Goal: Information Seeking & Learning: Learn about a topic

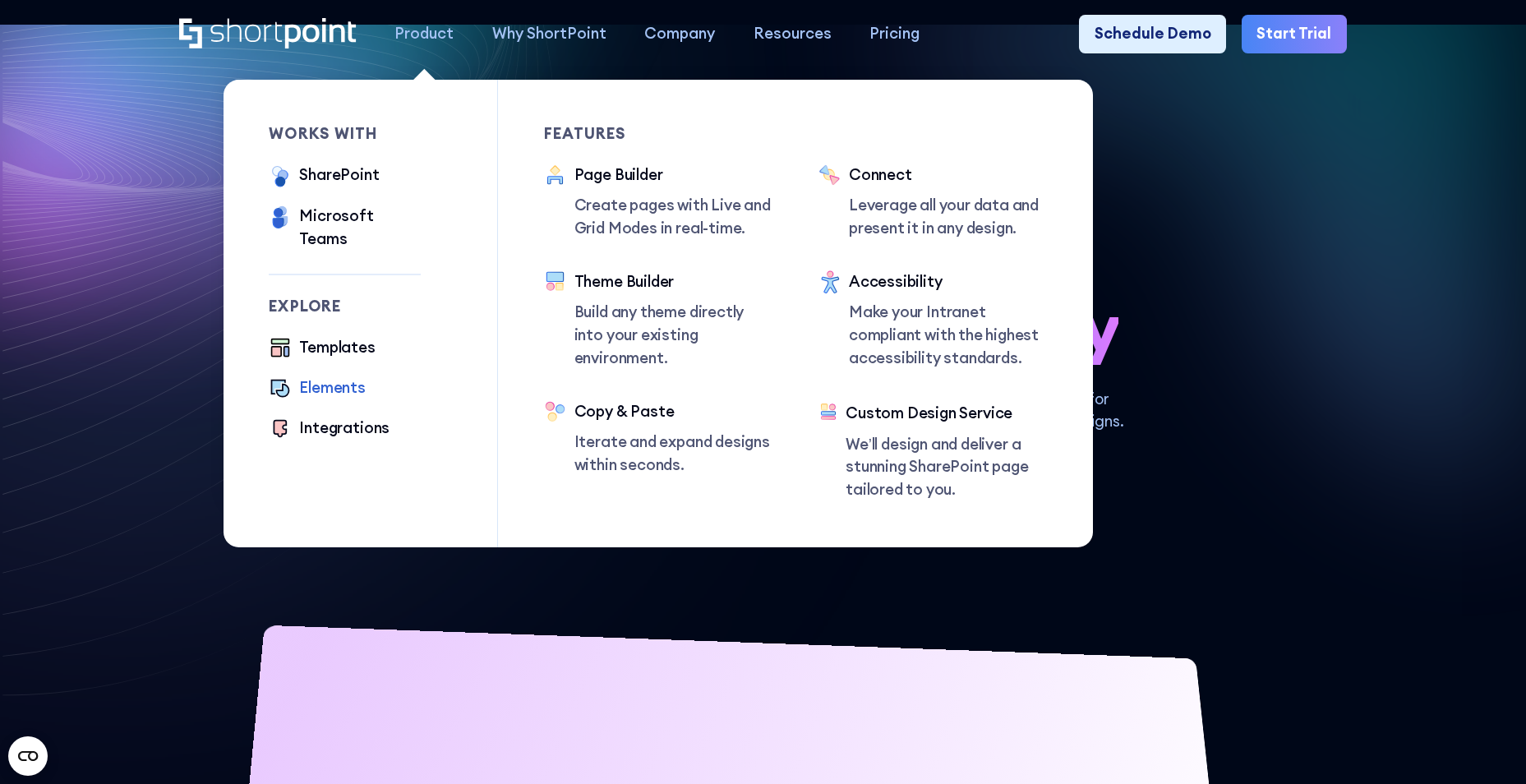
click at [314, 376] on div "Elements" at bounding box center [332, 387] width 66 height 23
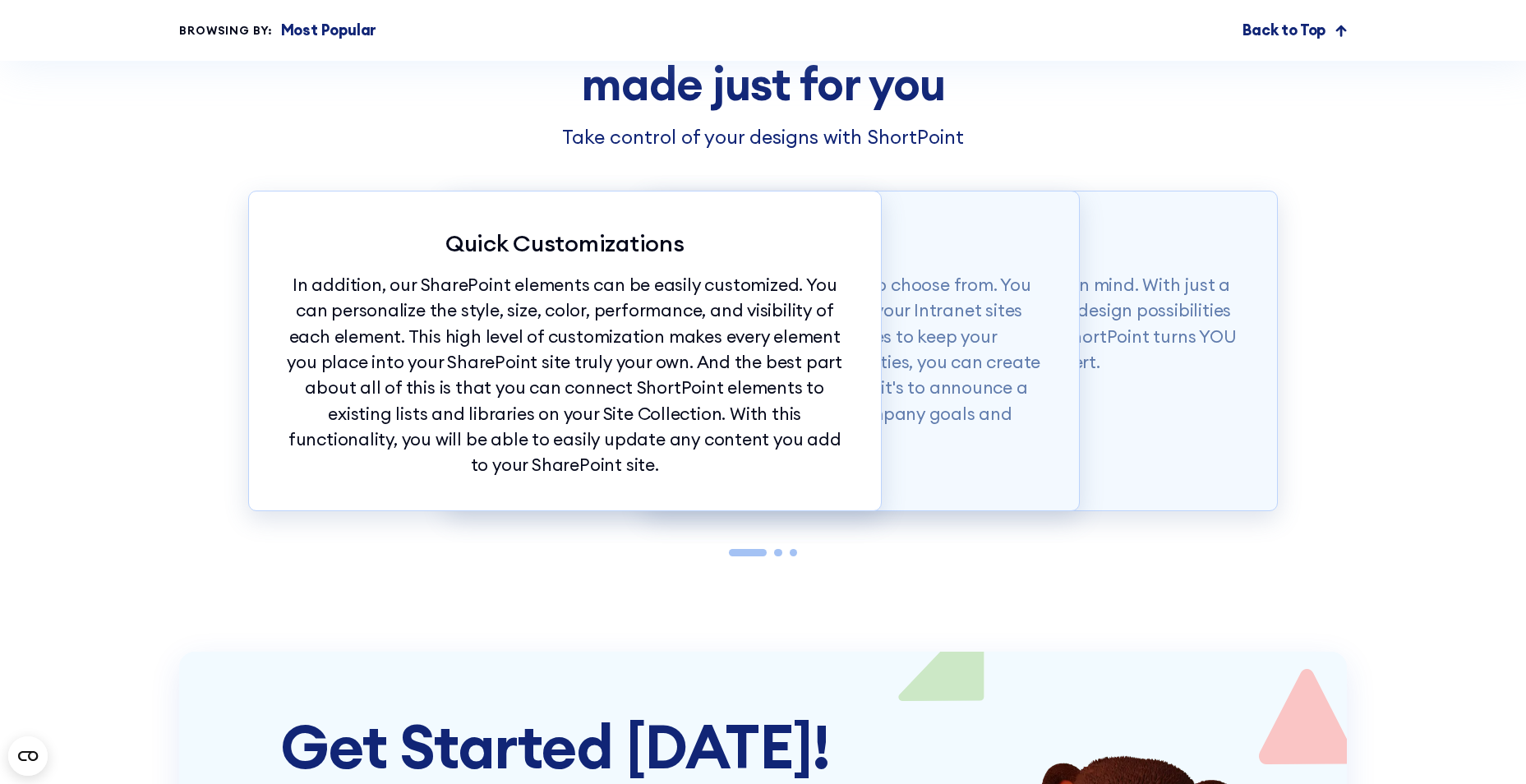
scroll to position [4381, 0]
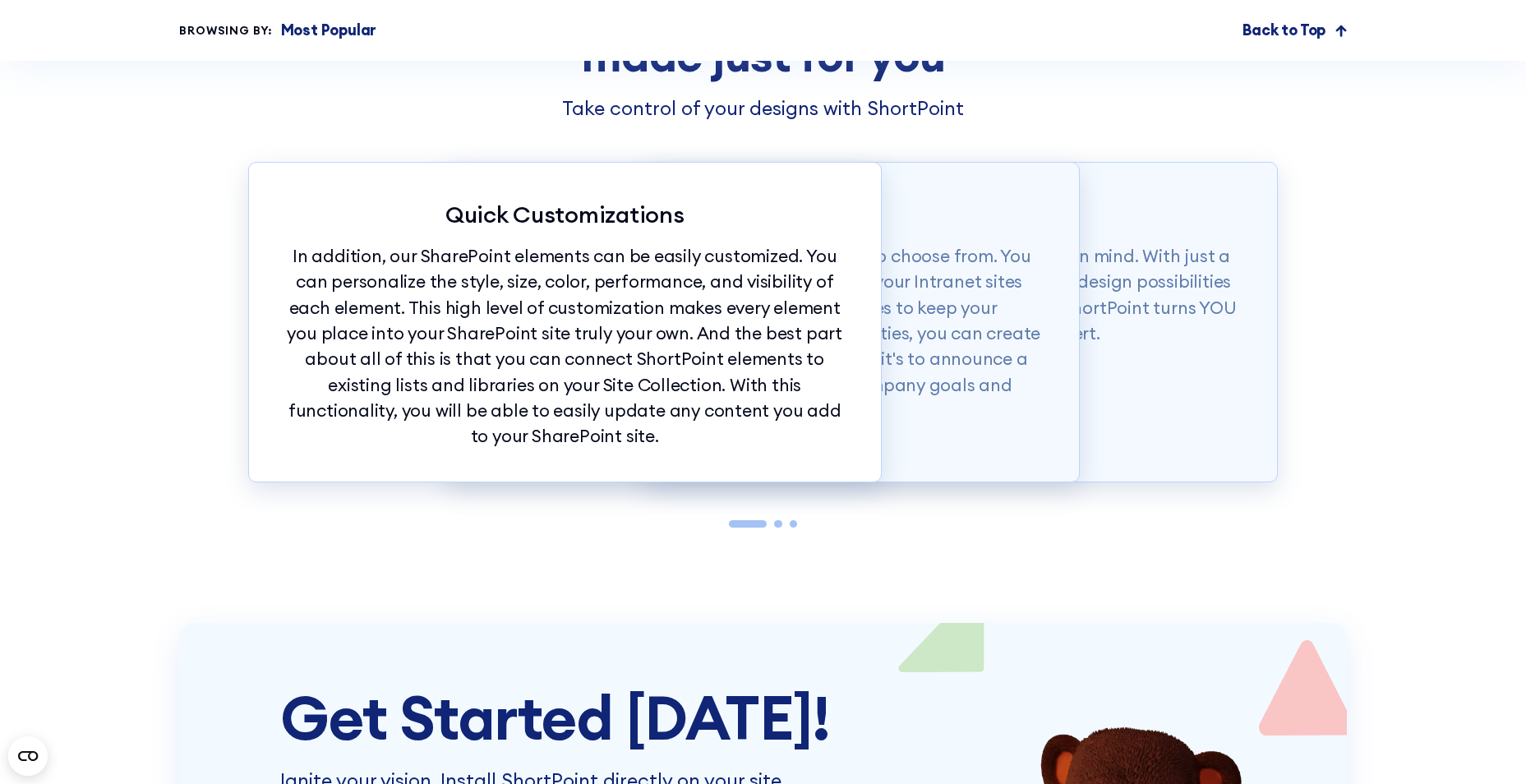
click at [779, 527] on div at bounding box center [778, 524] width 8 height 8
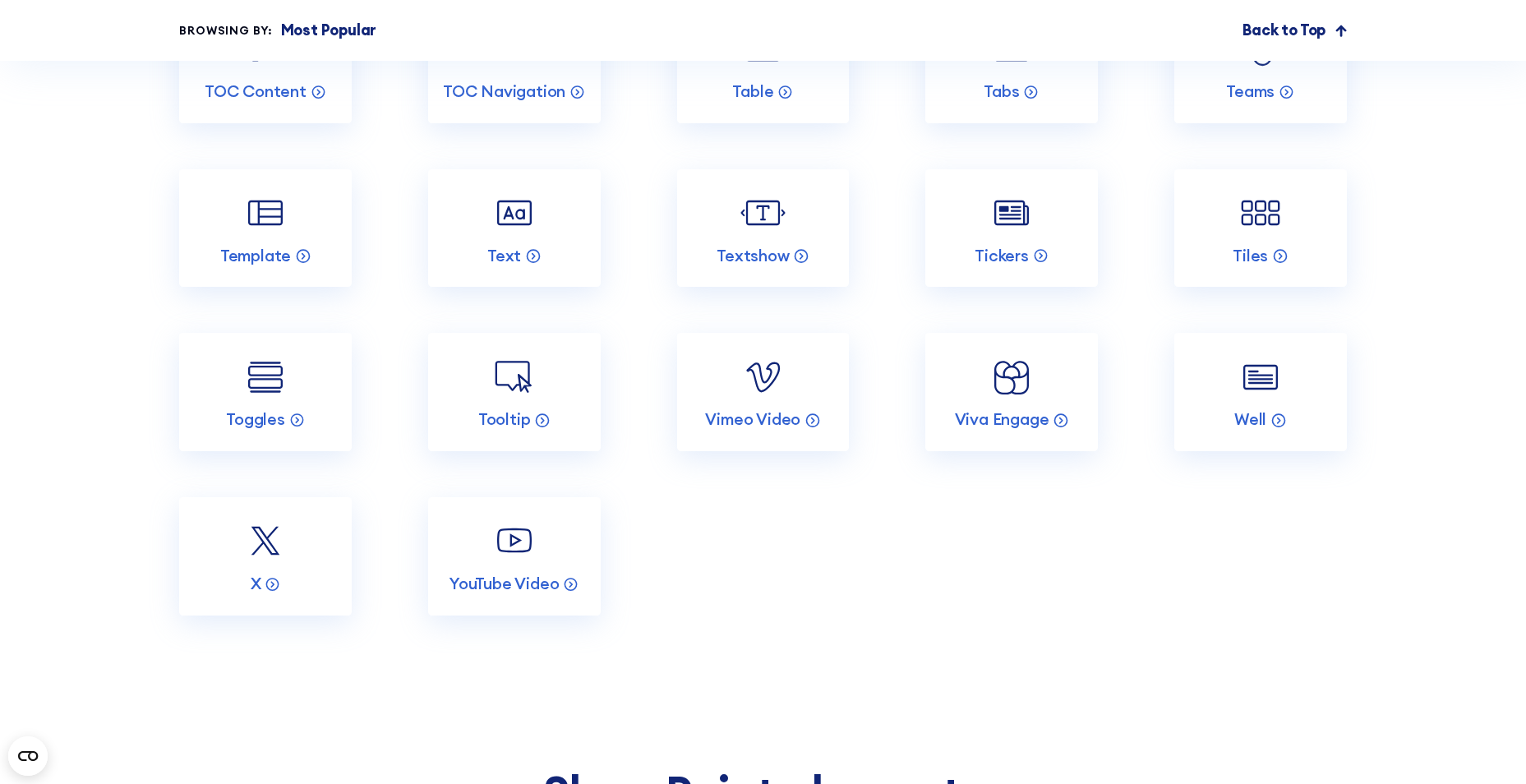
scroll to position [3560, 0]
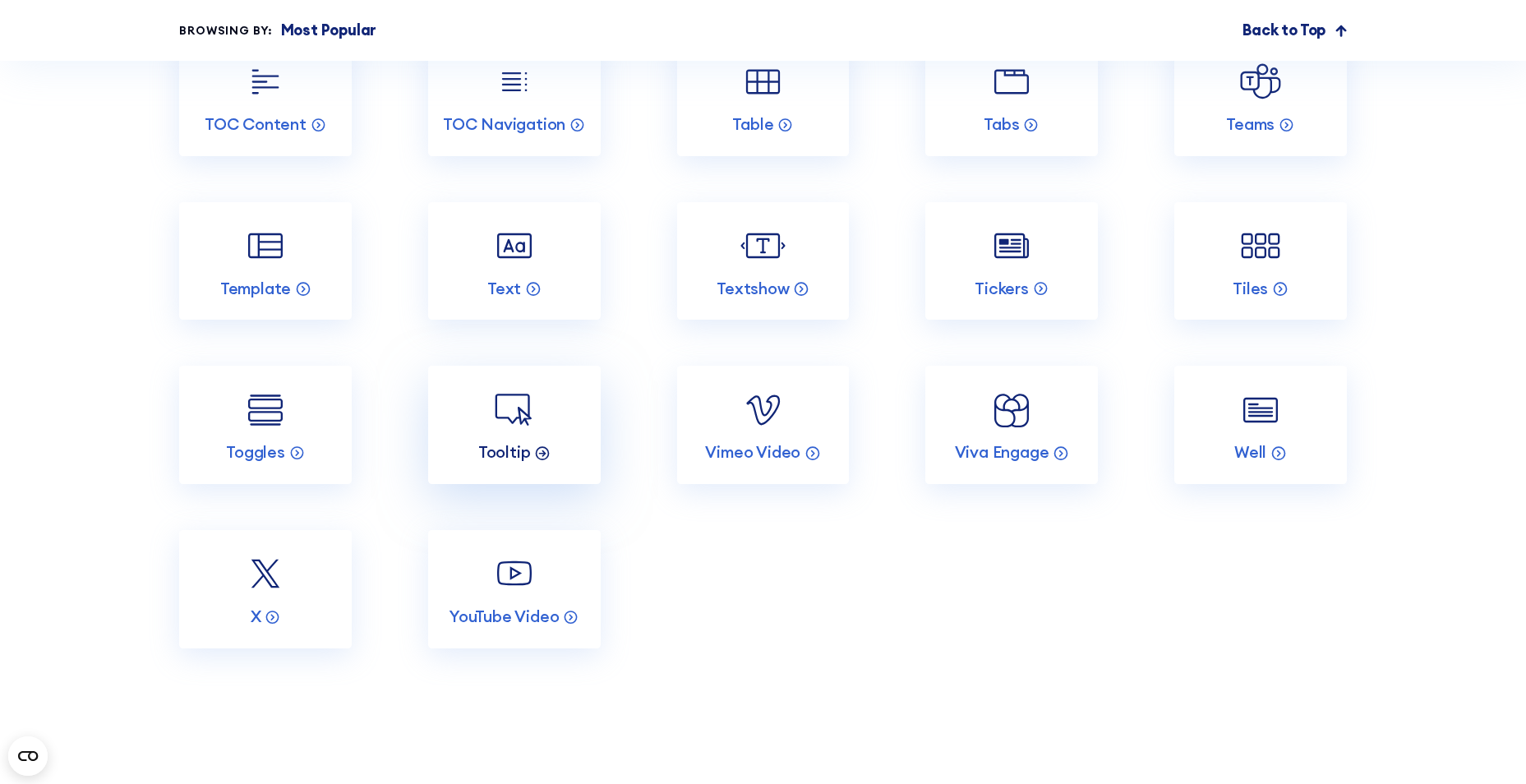
click at [476, 463] on div "Tooltip" at bounding box center [514, 453] width 99 height 21
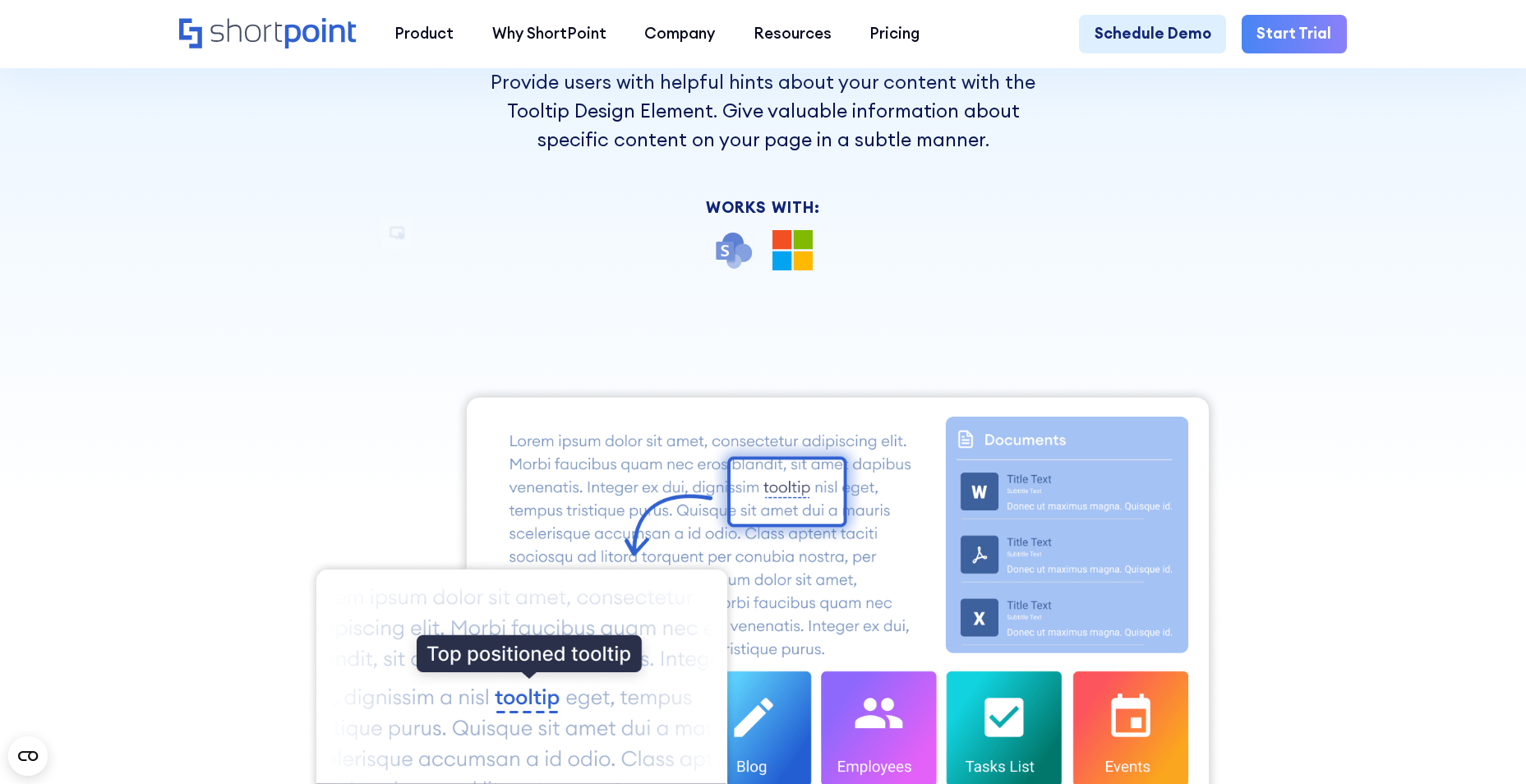
scroll to position [274, 0]
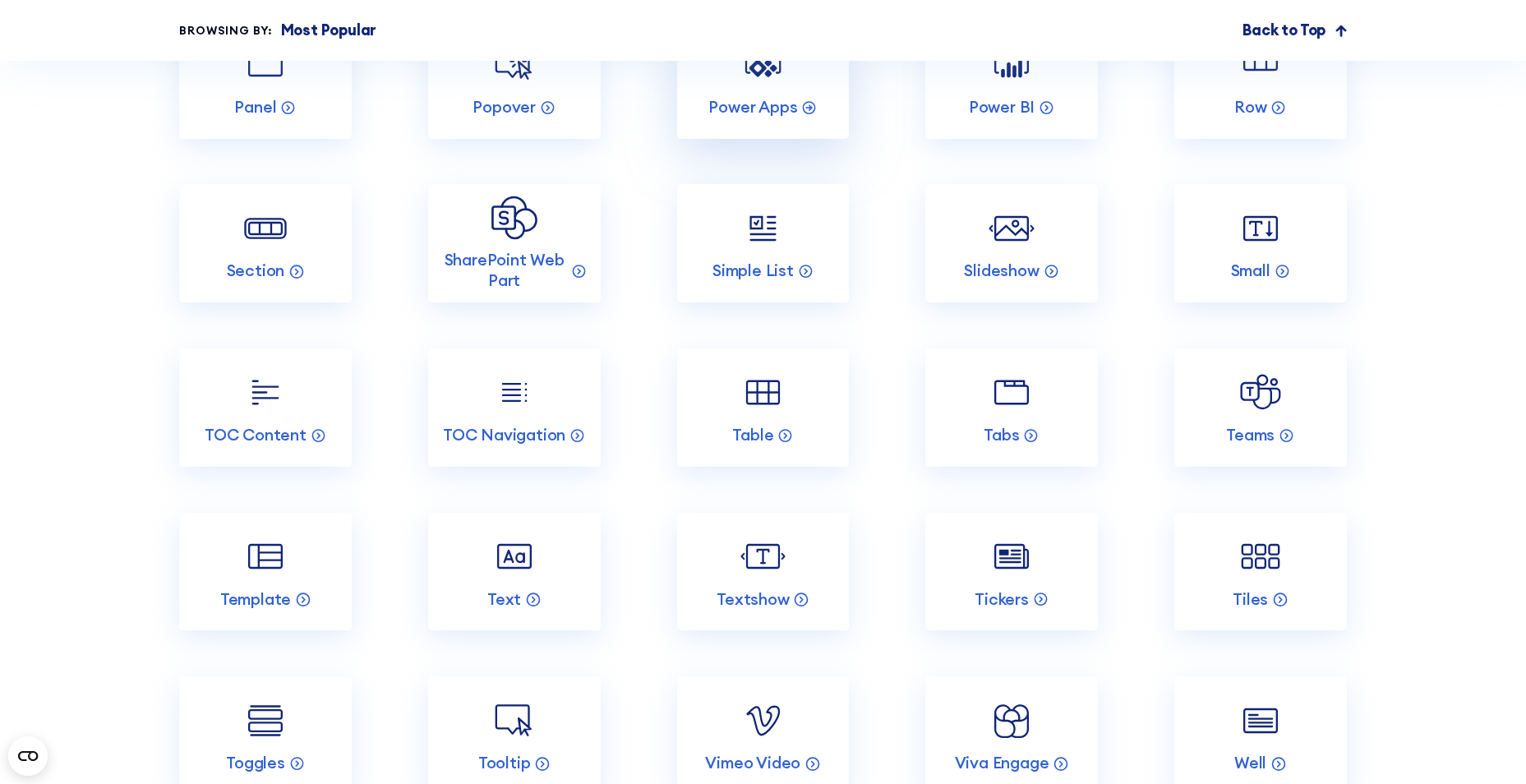
scroll to position [3287, 0]
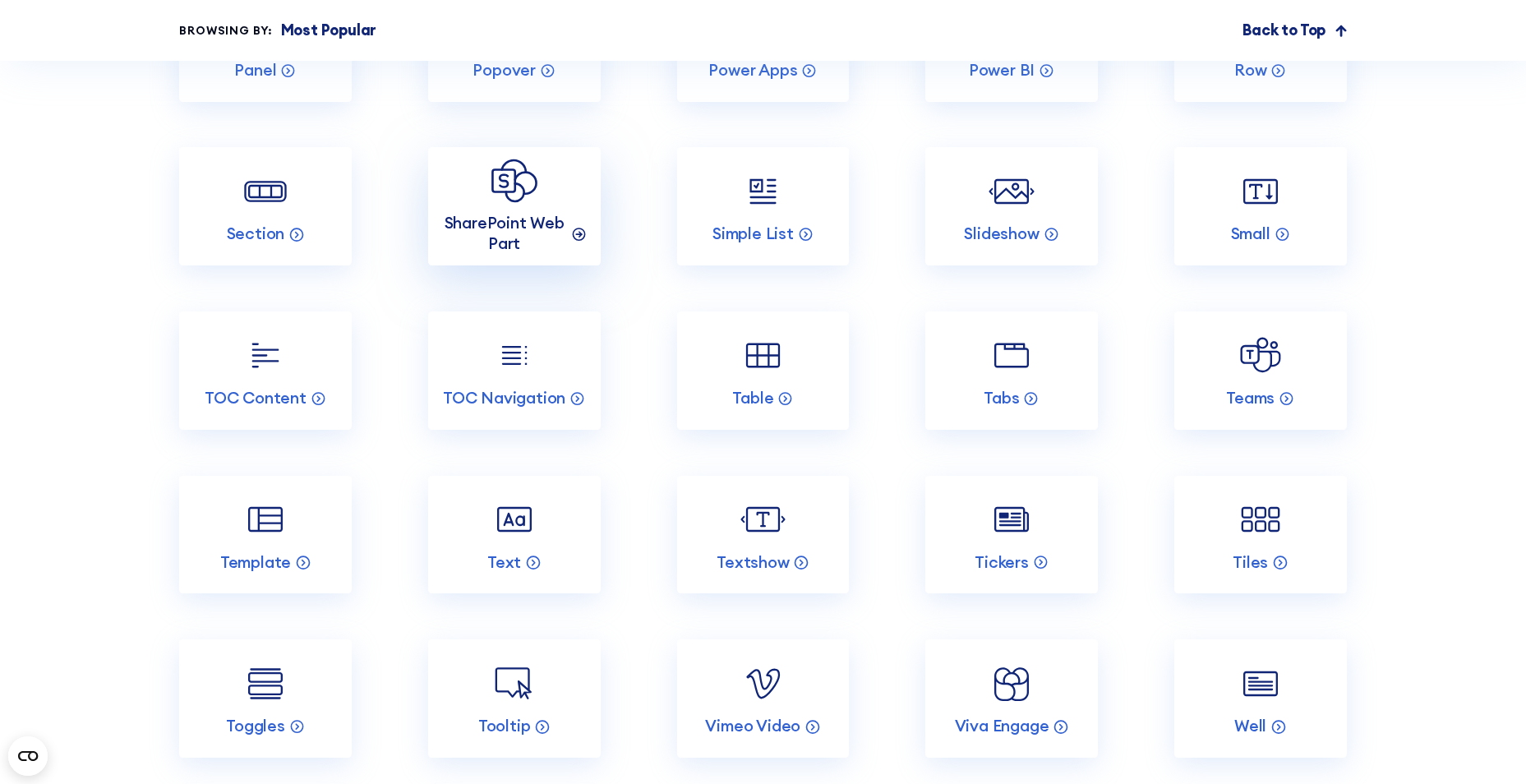
click at [500, 255] on p "SharePoint Web Part" at bounding box center [505, 234] width 127 height 42
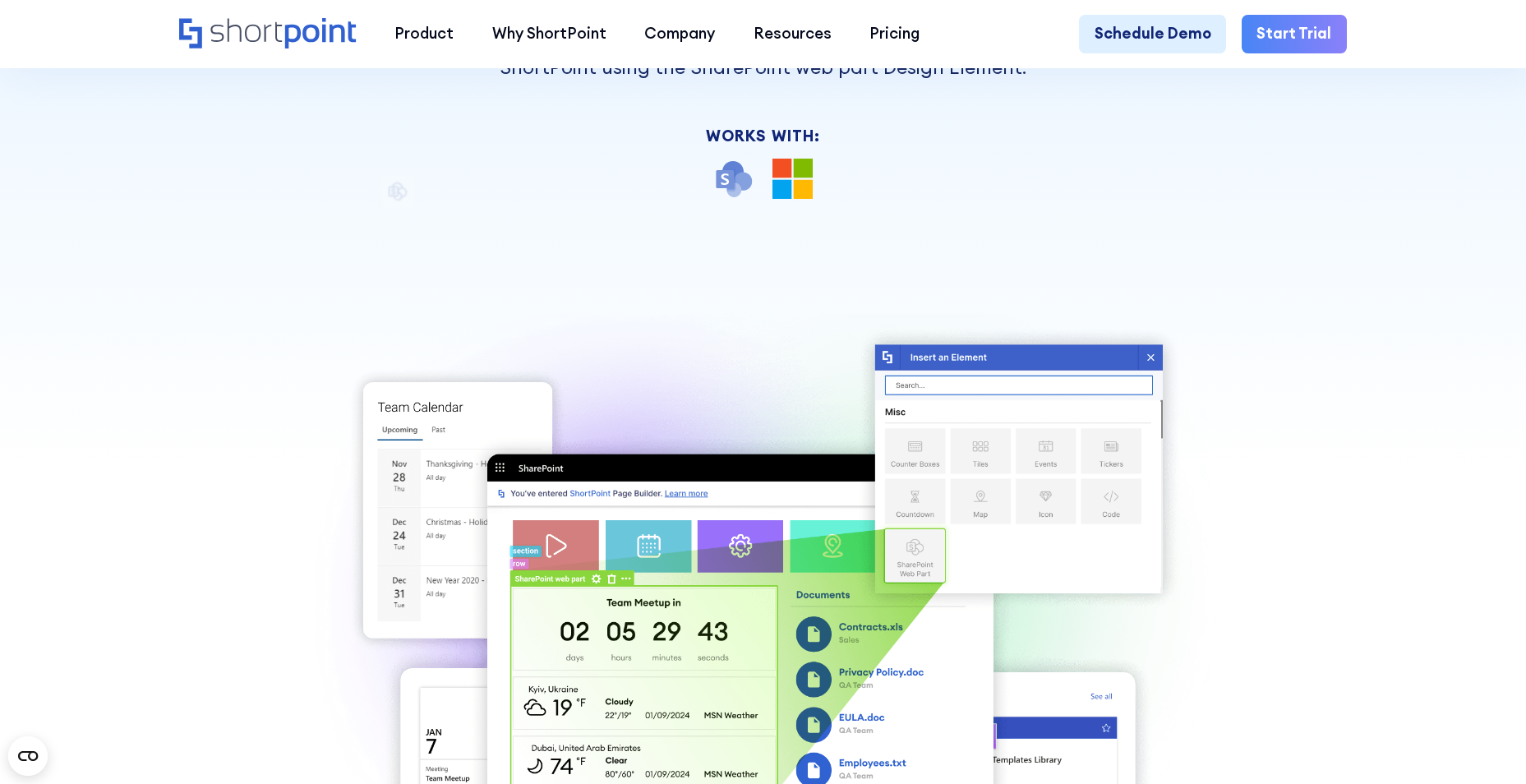
scroll to position [548, 0]
